Goal: Information Seeking & Learning: Learn about a topic

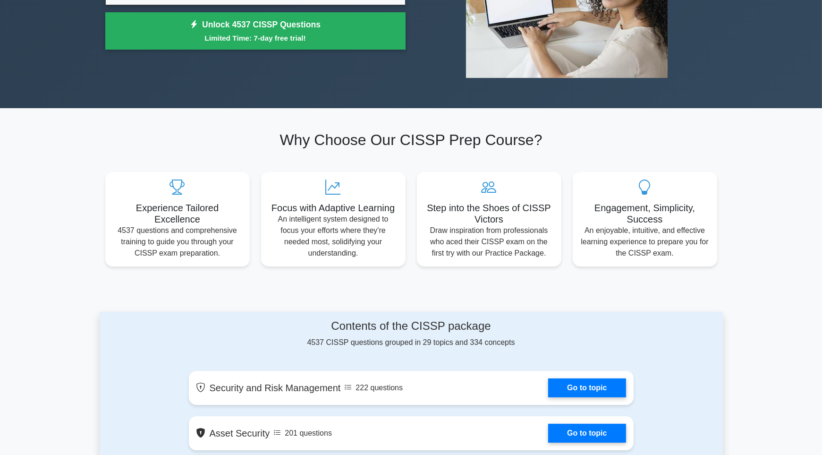
scroll to position [94, 0]
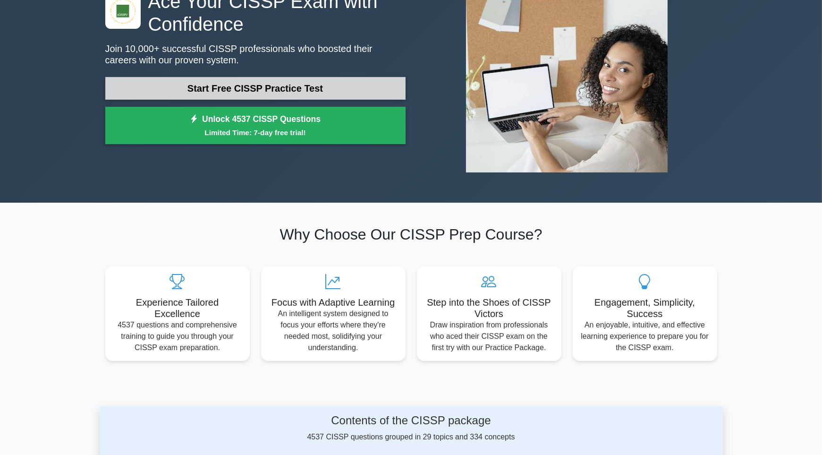
click at [217, 87] on link "Start Free CISSP Practice Test" at bounding box center [255, 88] width 300 height 23
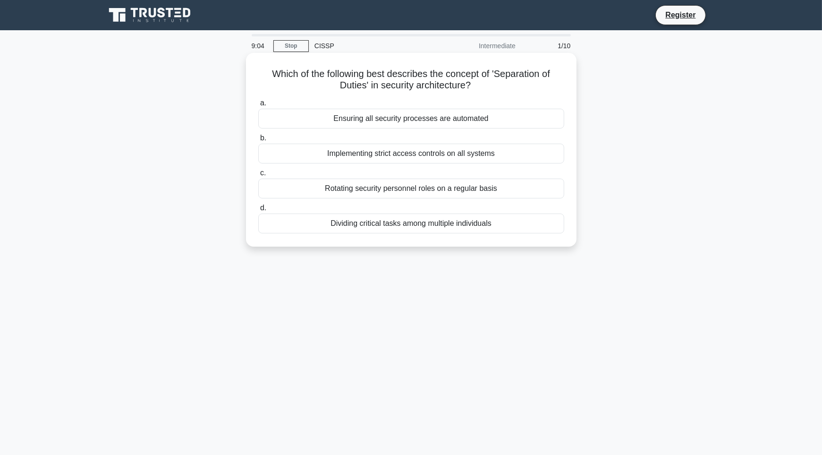
click at [438, 225] on div "Dividing critical tasks among multiple individuals" at bounding box center [411, 223] width 306 height 20
click at [258, 211] on input "d. Dividing critical tasks among multiple individuals" at bounding box center [258, 208] width 0 height 6
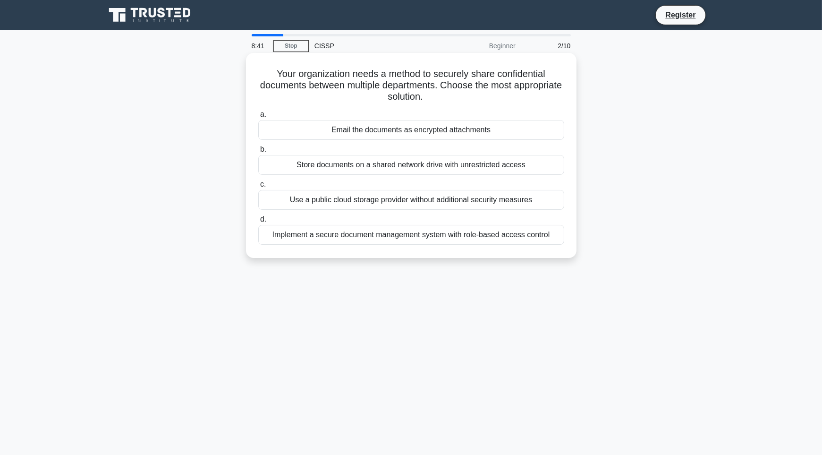
click at [429, 230] on div "Implement a secure document management system with role-based access control" at bounding box center [411, 235] width 306 height 20
click at [258, 222] on input "d. Implement a secure document management system with role-based access control" at bounding box center [258, 219] width 0 height 6
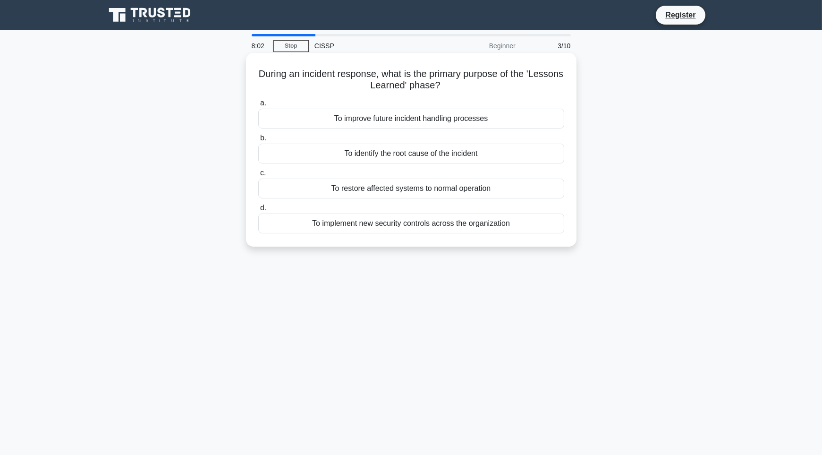
click at [407, 118] on div "To improve future incident handling processes" at bounding box center [411, 119] width 306 height 20
click at [258, 106] on input "a. To improve future incident handling processes" at bounding box center [258, 103] width 0 height 6
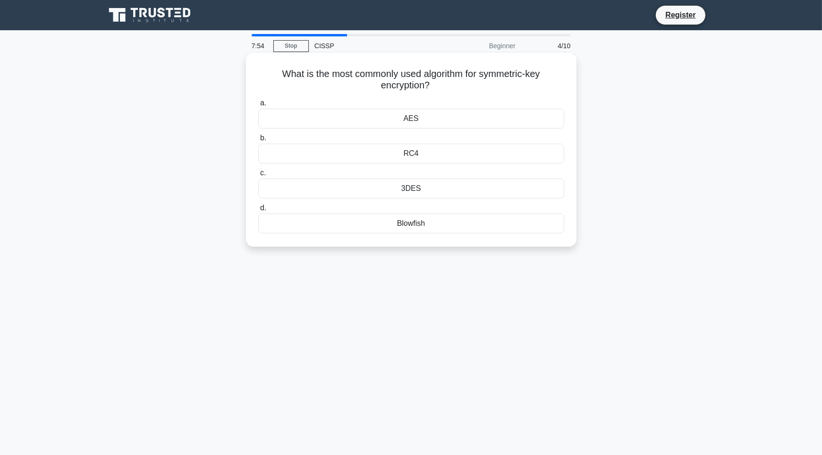
click at [394, 118] on div "AES" at bounding box center [411, 119] width 306 height 20
click at [258, 106] on input "a. AES" at bounding box center [258, 103] width 0 height 6
click at [376, 192] on div "A well-functioning IT infrastructure" at bounding box center [411, 188] width 306 height 20
click at [258, 176] on input "c. A well-functioning IT infrastructure" at bounding box center [258, 173] width 0 height 6
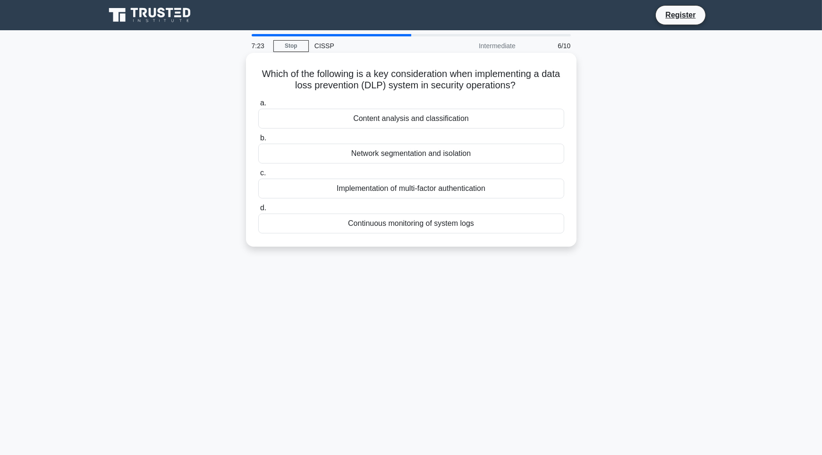
click at [408, 118] on div "Content analysis and classification" at bounding box center [411, 119] width 306 height 20
click at [258, 106] on input "a. Content analysis and classification" at bounding box center [258, 103] width 0 height 6
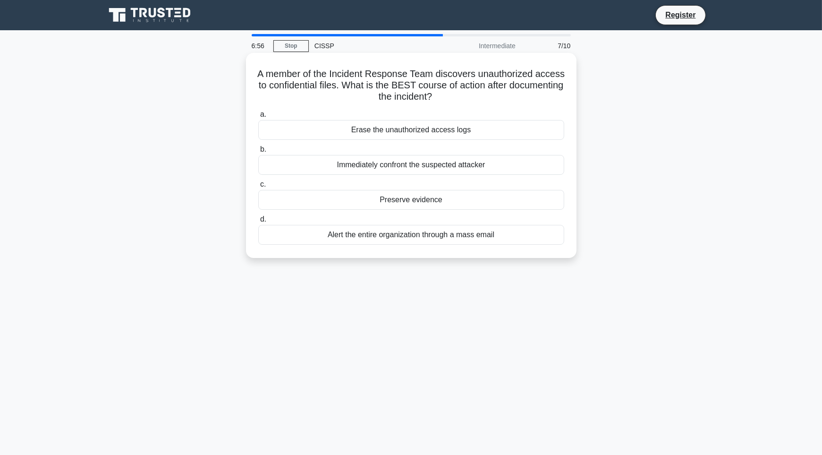
click at [397, 196] on div "Preserve evidence" at bounding box center [411, 200] width 306 height 20
click at [258, 187] on input "c. Preserve evidence" at bounding box center [258, 184] width 0 height 6
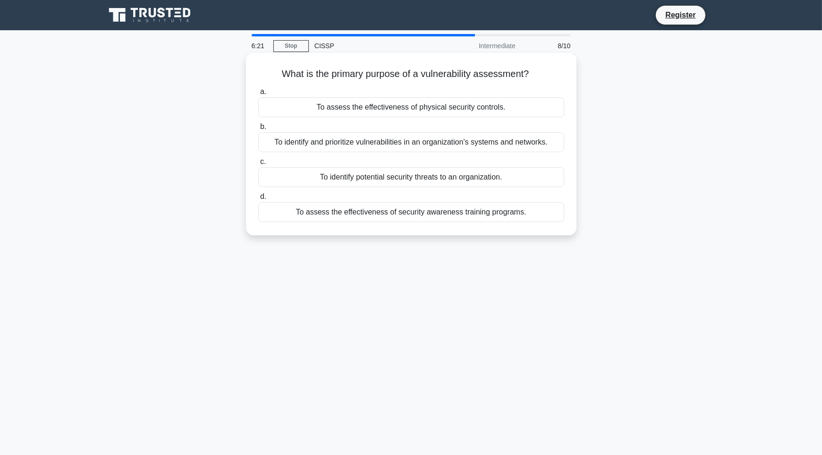
click at [336, 145] on div "To identify and prioritize vulnerabilities in an organization's systems and net…" at bounding box center [411, 142] width 306 height 20
click at [258, 130] on input "b. To identify and prioritize vulnerabilities in an organization's systems and …" at bounding box center [258, 127] width 0 height 6
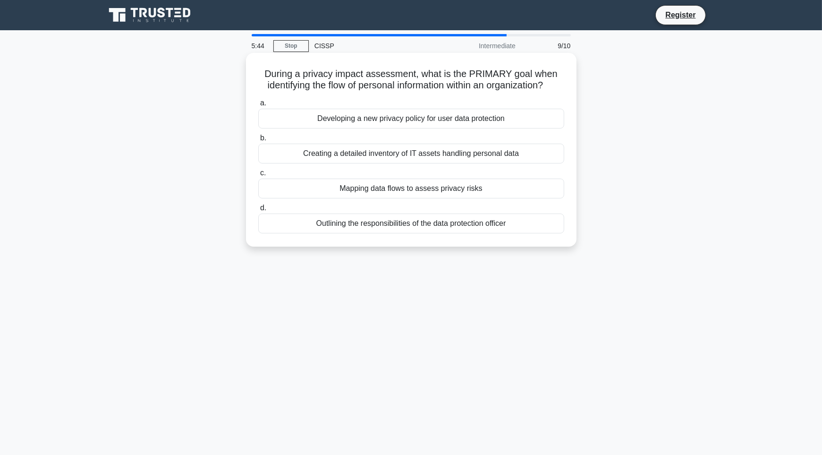
click at [414, 193] on div "Mapping data flows to assess privacy risks" at bounding box center [411, 188] width 306 height 20
click at [258, 176] on input "c. Mapping data flows to assess privacy risks" at bounding box center [258, 173] width 0 height 6
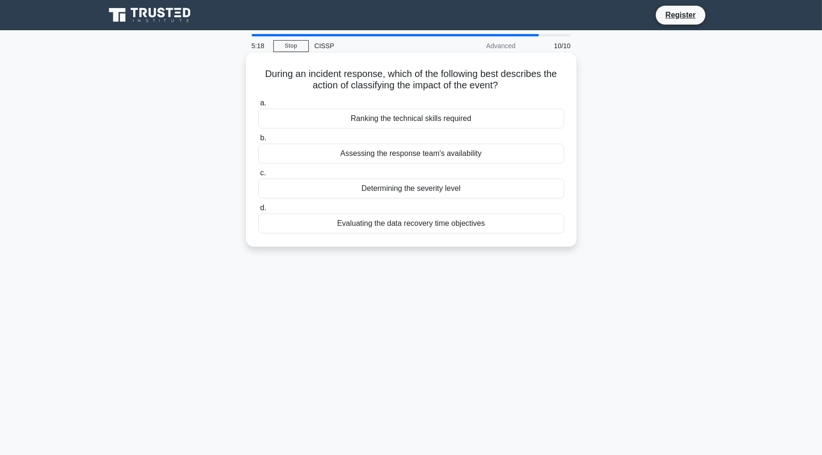
click at [385, 84] on h5 "During an incident response, which of the following best describes the action o…" at bounding box center [411, 80] width 308 height 24
click at [435, 84] on h5 "During an incident response, which of the following best describes the action o…" at bounding box center [411, 80] width 308 height 24
click at [470, 84] on h5 "During an incident response, which of the following best describes the action o…" at bounding box center [411, 80] width 308 height 24
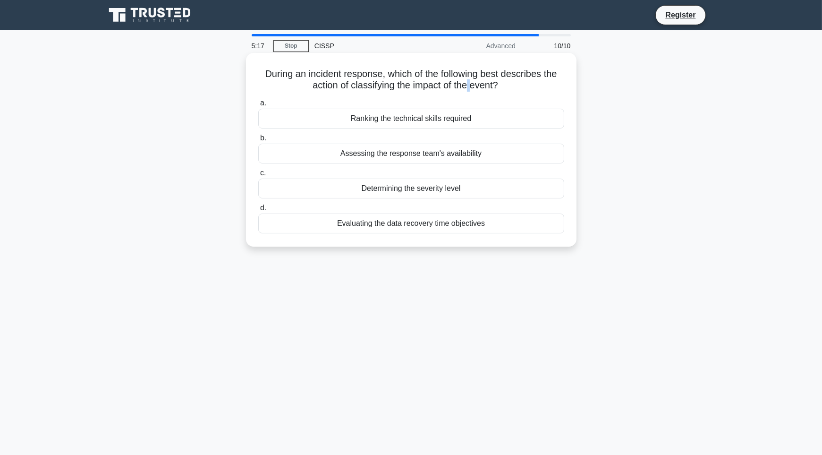
click at [470, 84] on h5 "During an incident response, which of the following best describes the action o…" at bounding box center [411, 80] width 308 height 24
drag, startPoint x: 350, startPoint y: 86, endPoint x: 500, endPoint y: 85, distance: 150.1
click at [500, 85] on h5 "During an incident response, which of the following best describes the action o…" at bounding box center [411, 80] width 308 height 24
click at [427, 187] on div "Determining the severity level" at bounding box center [411, 188] width 306 height 20
click at [258, 176] on input "c. Determining the severity level" at bounding box center [258, 173] width 0 height 6
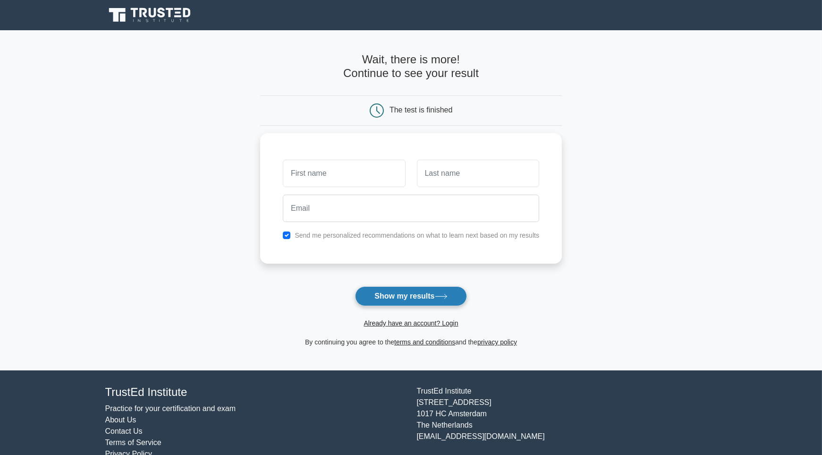
click at [403, 297] on button "Show my results" at bounding box center [410, 296] width 111 height 20
click at [445, 173] on input "text" at bounding box center [478, 170] width 122 height 27
type input "A"
click at [352, 168] on input "text" at bounding box center [344, 170] width 122 height 27
type input "A"
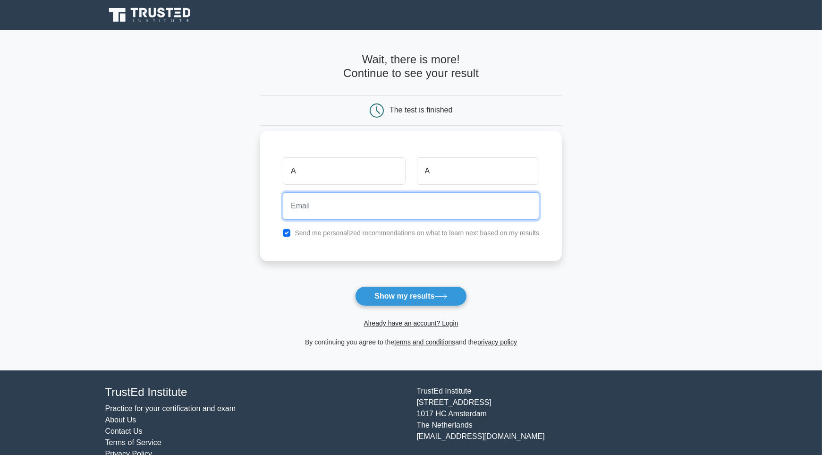
click at [349, 212] on input "email" at bounding box center [411, 205] width 256 height 27
type input "AA!2@ASD"
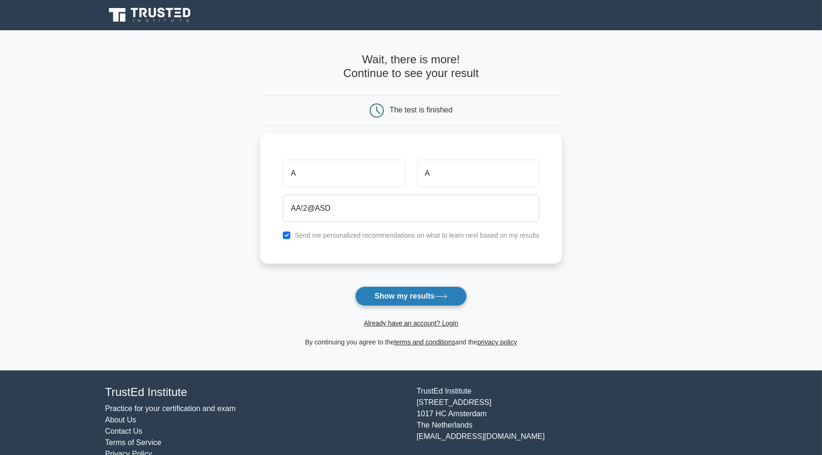
click at [408, 289] on button "Show my results" at bounding box center [410, 296] width 111 height 20
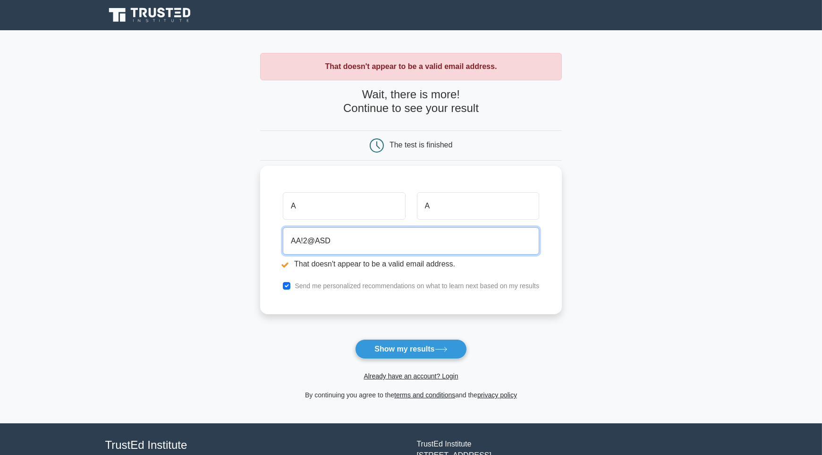
click at [380, 249] on input "AA!2@ASD" at bounding box center [411, 240] width 256 height 27
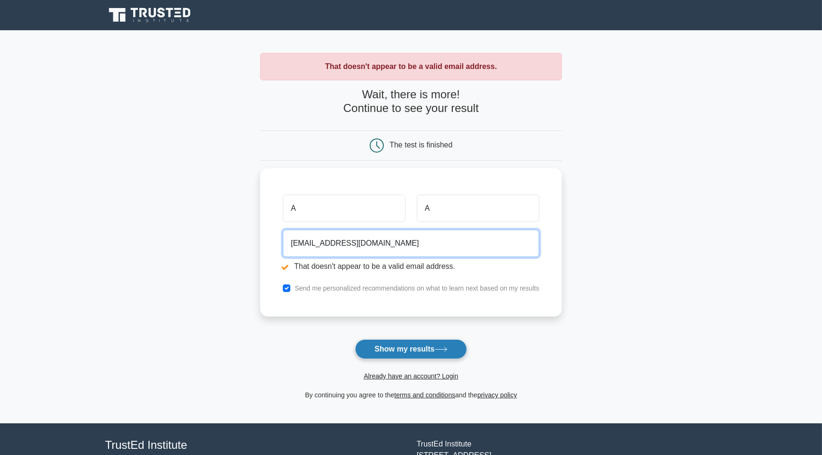
type input "AA!2@ASD.COM"
click at [401, 342] on button "Show my results" at bounding box center [410, 349] width 111 height 20
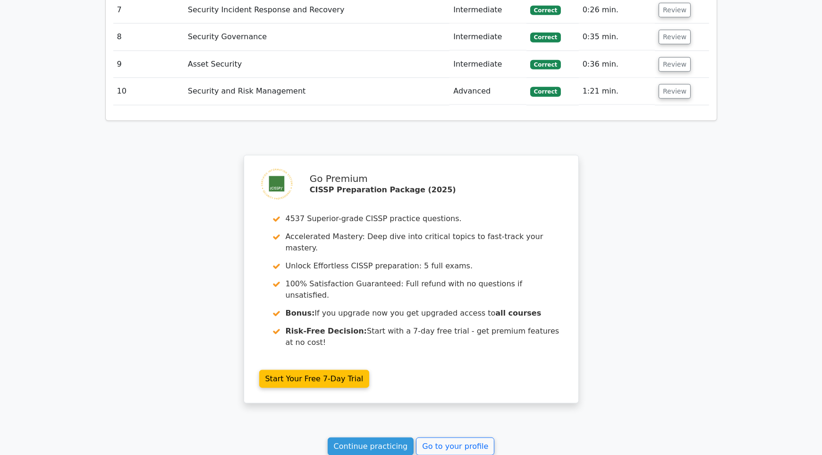
scroll to position [1523, 0]
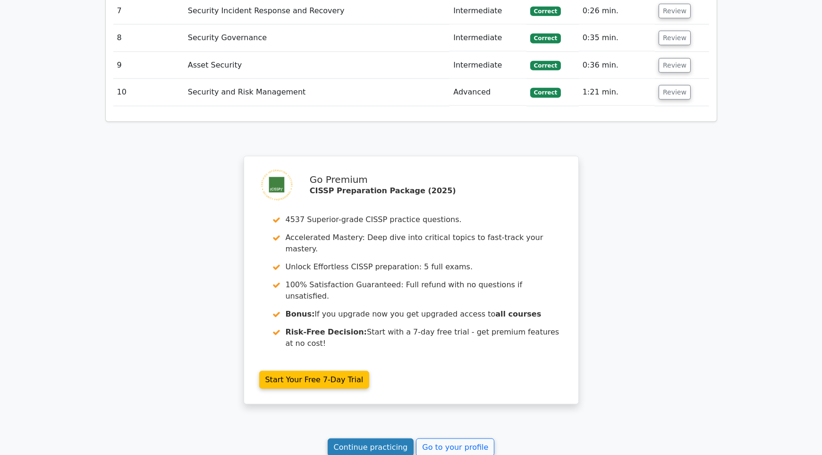
click at [390, 438] on link "Continue practicing" at bounding box center [371, 447] width 86 height 18
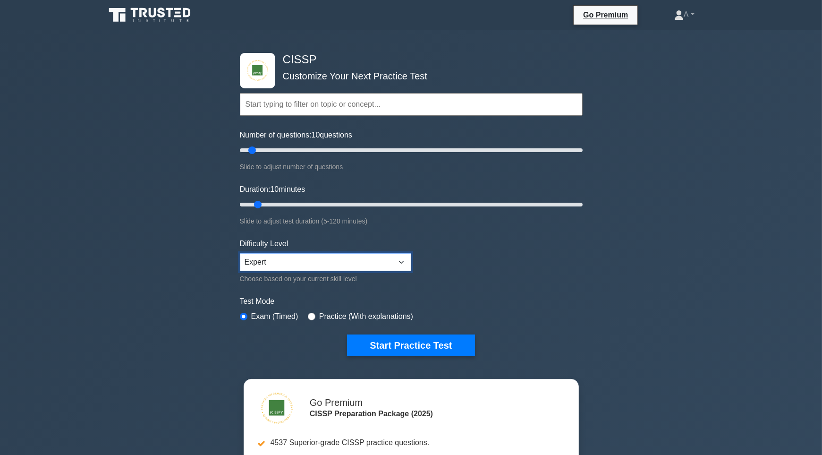
click at [306, 261] on select "Beginner Intermediate Expert" at bounding box center [325, 262] width 171 height 18
click at [307, 260] on select "Beginner Intermediate Expert" at bounding box center [325, 262] width 171 height 18
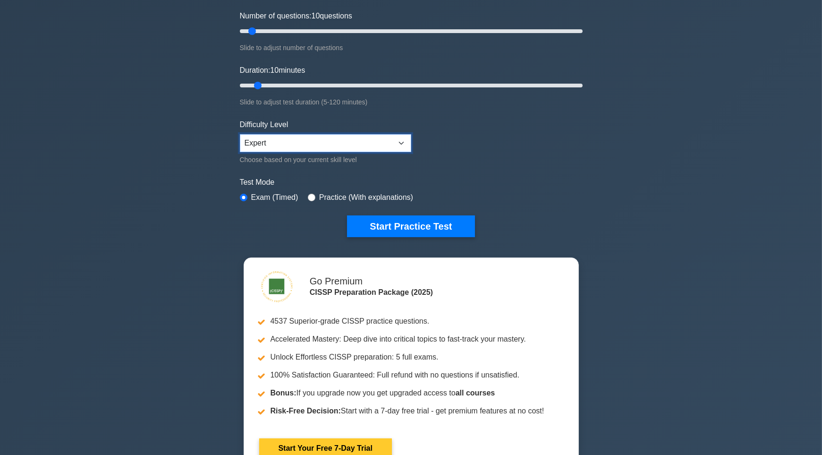
scroll to position [142, 0]
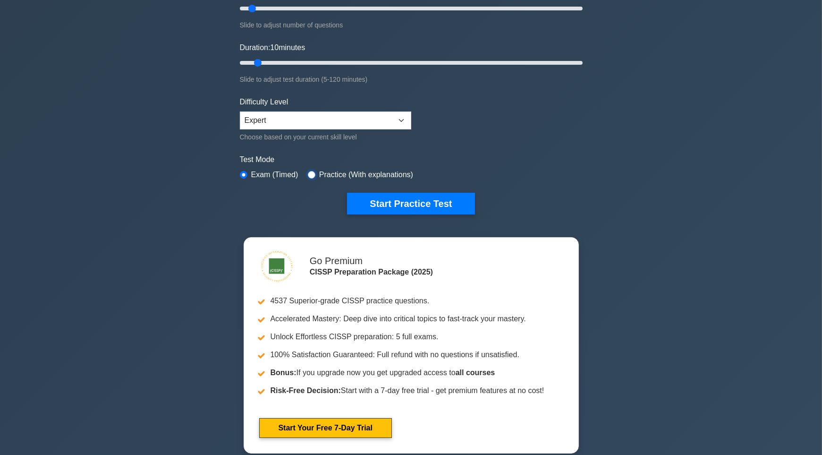
click at [312, 173] on input "radio" at bounding box center [312, 175] width 8 height 8
radio input "true"
click at [366, 203] on button "Start Practice Test" at bounding box center [410, 204] width 127 height 22
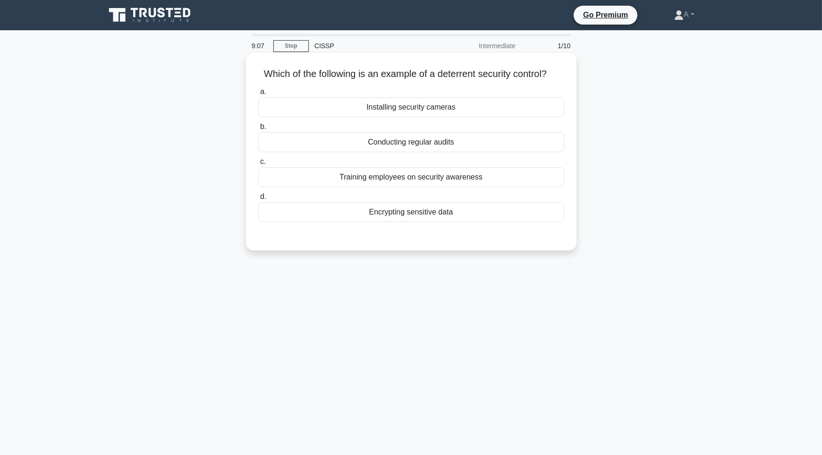
click at [401, 212] on div "Encrypting sensitive data" at bounding box center [411, 212] width 306 height 20
click at [258, 200] on input "d. Encrypting sensitive data" at bounding box center [258, 197] width 0 height 6
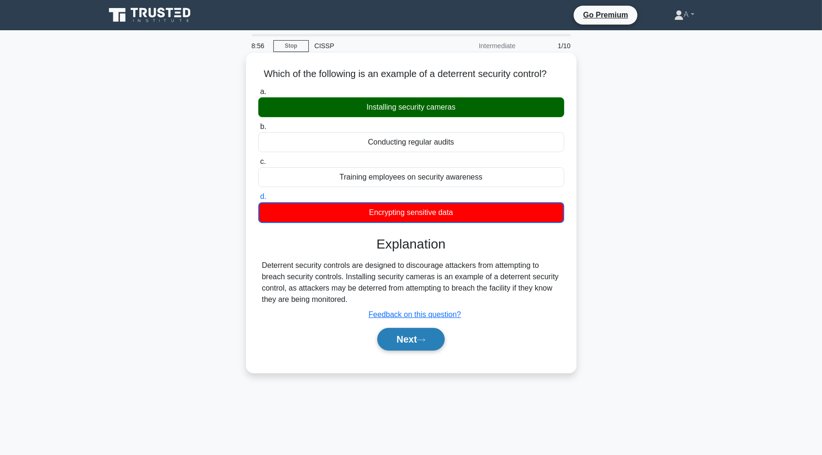
click at [431, 339] on button "Next" at bounding box center [411, 339] width 68 height 23
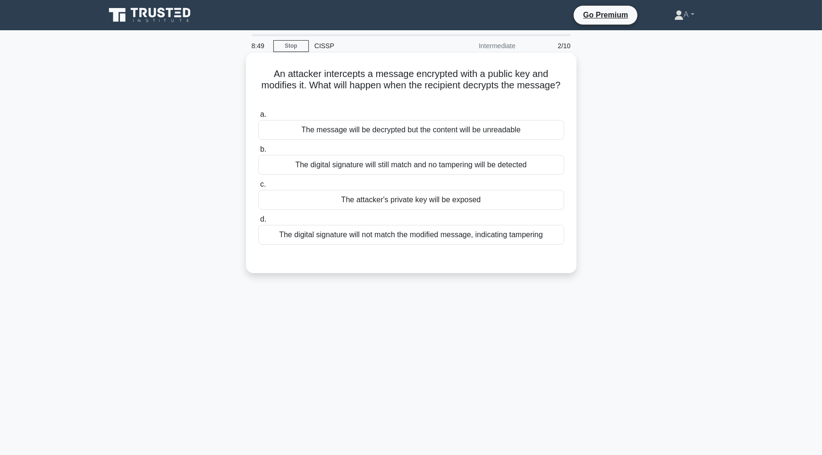
drag, startPoint x: 310, startPoint y: 83, endPoint x: 565, endPoint y: 93, distance: 254.6
click at [565, 93] on div "An attacker intercepts a message encrypted with a public key and modifies it. W…" at bounding box center [411, 163] width 323 height 212
click at [406, 235] on div "The digital signature will not match the modified message, indicating tampering" at bounding box center [411, 235] width 306 height 20
click at [258, 222] on input "d. The digital signature will not match the modified message, indicating tamper…" at bounding box center [258, 219] width 0 height 6
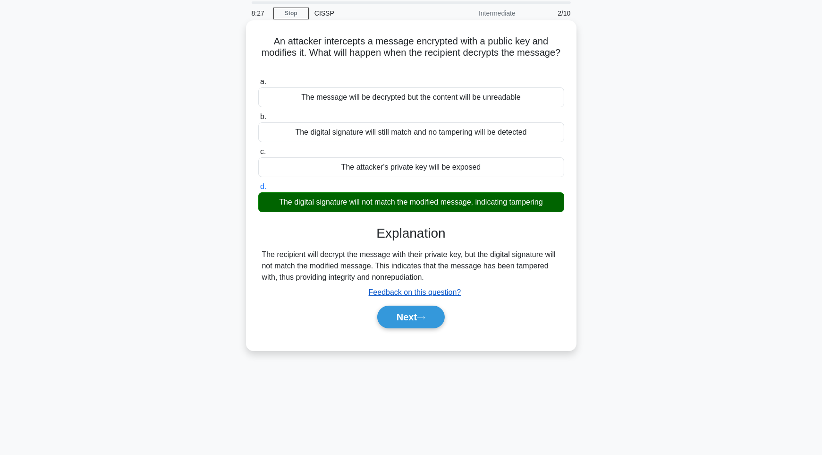
scroll to position [55, 0]
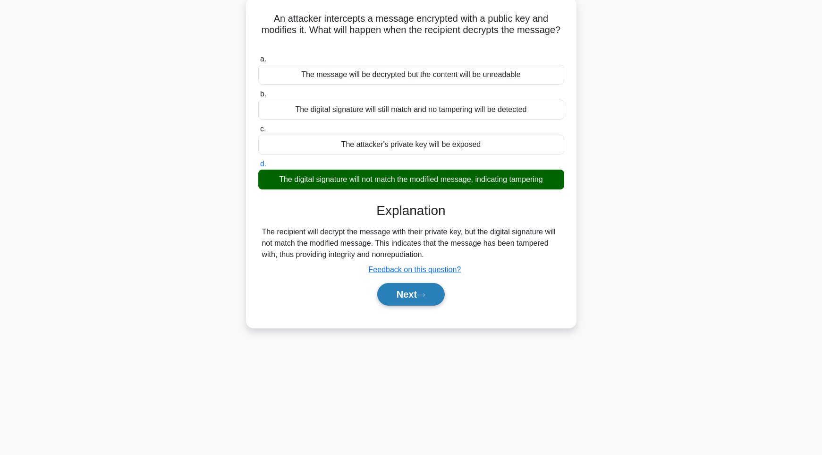
click at [396, 294] on button "Next" at bounding box center [411, 294] width 68 height 23
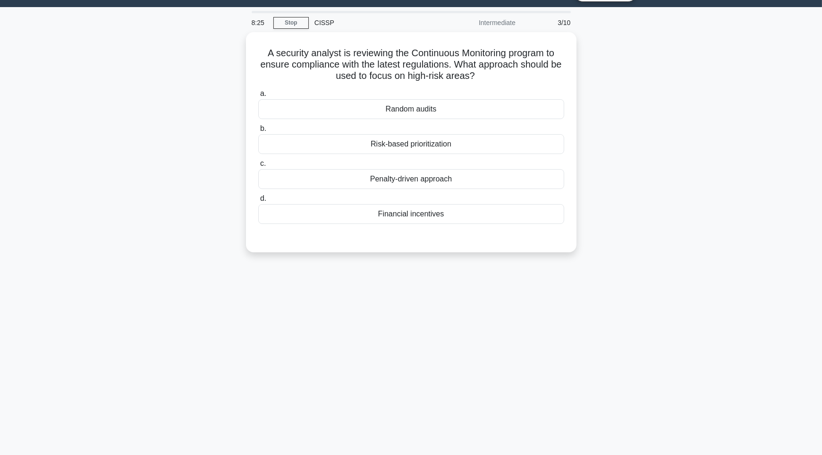
scroll to position [0, 0]
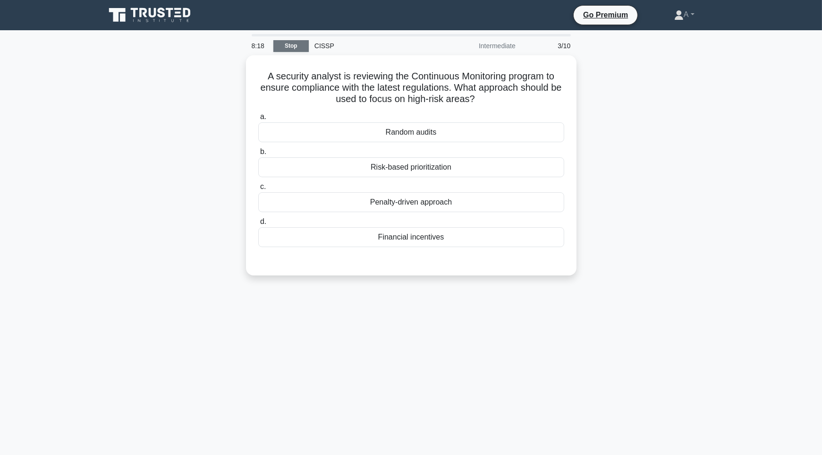
click at [295, 49] on link "Stop" at bounding box center [290, 46] width 35 height 12
